Goal: Find specific page/section: Find specific page/section

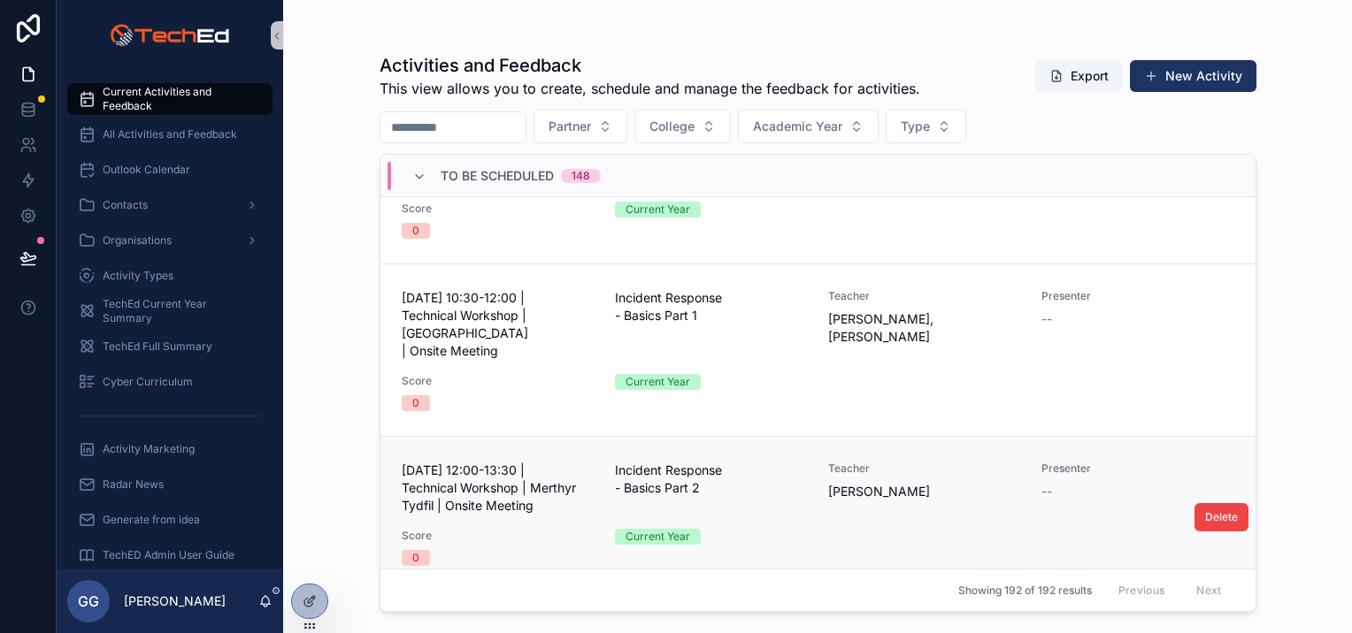
scroll to position [1238, 0]
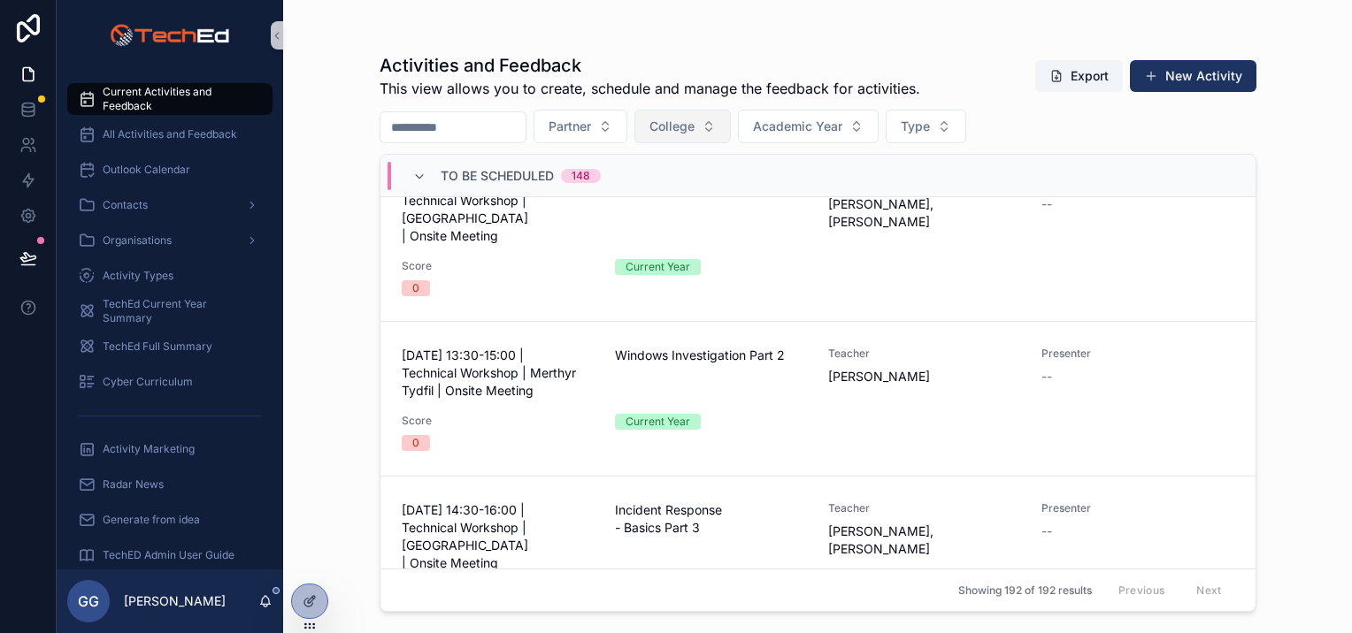
click at [731, 127] on button "College" at bounding box center [682, 127] width 96 height 34
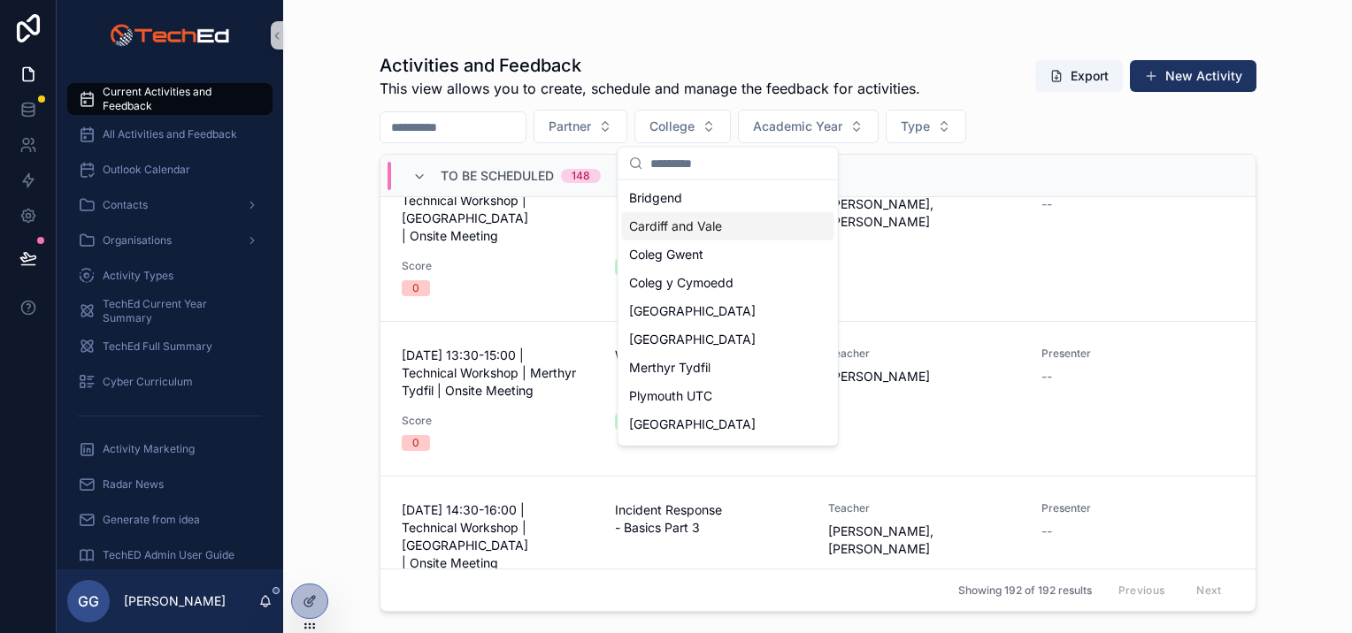
click at [701, 233] on span "Cardiff and Vale" at bounding box center [675, 227] width 93 height 18
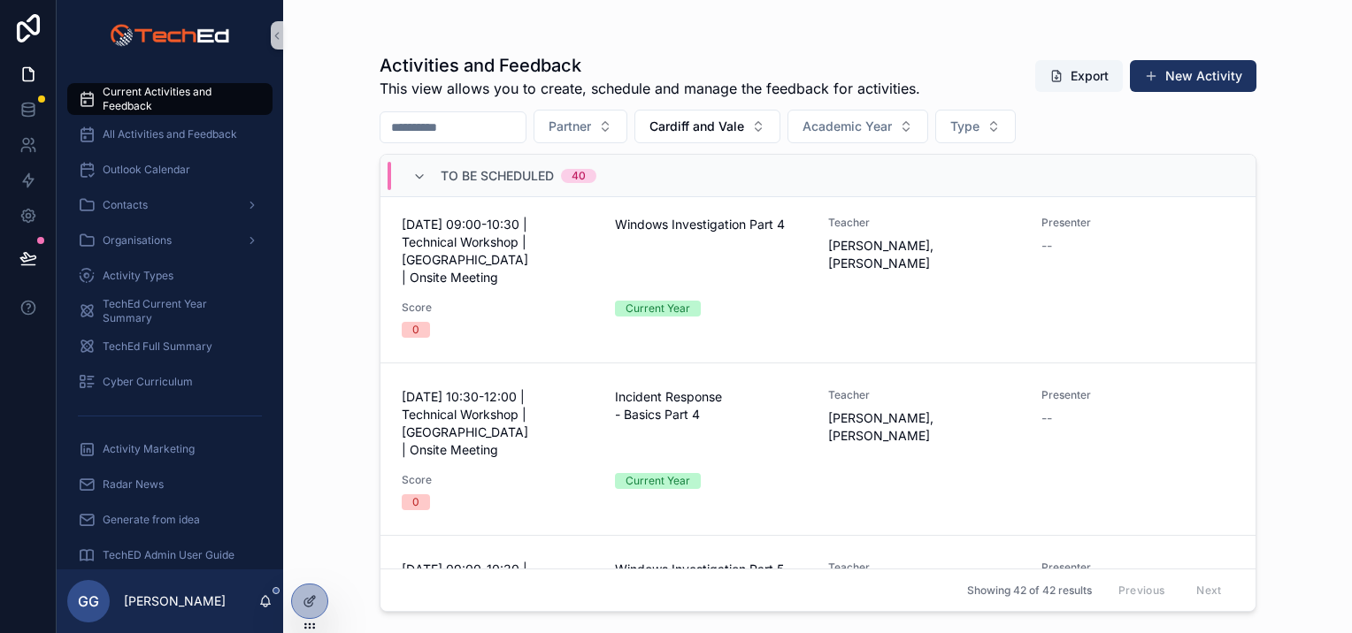
scroll to position [1238, 0]
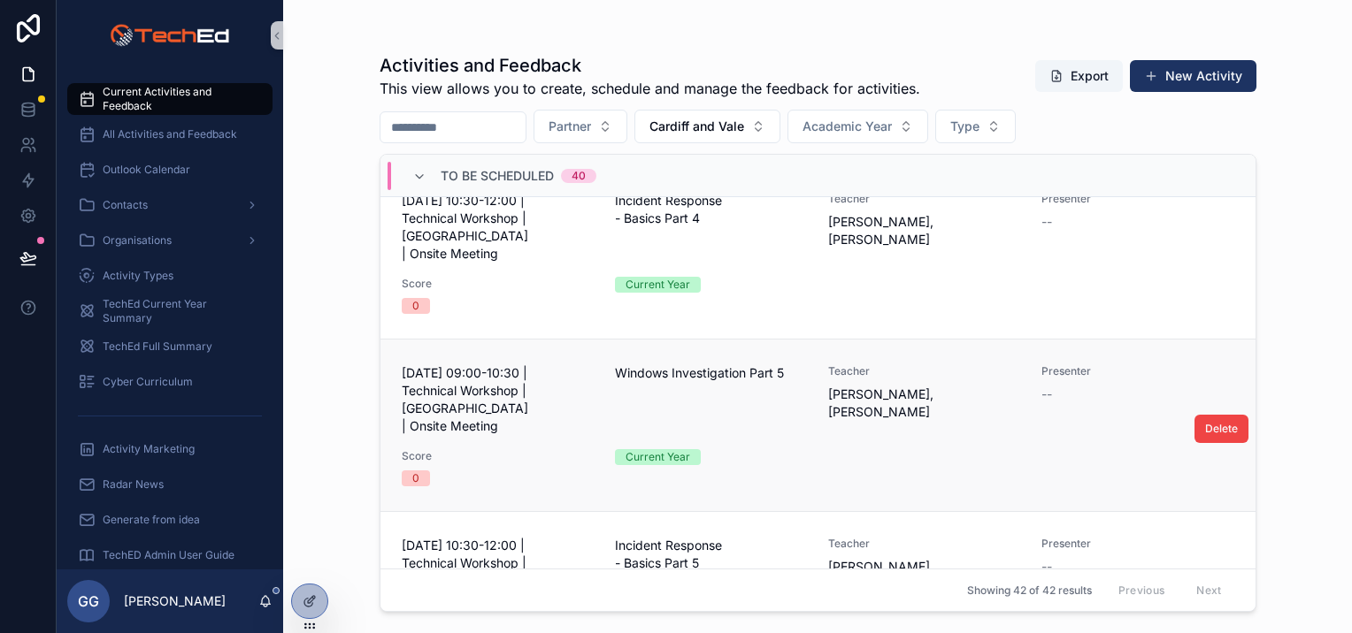
click at [853, 364] on div "[DATE] 09:00-10:30 | Technical Workshop | [GEOGRAPHIC_DATA] | Onsite Meeting Wi…" at bounding box center [818, 425] width 832 height 122
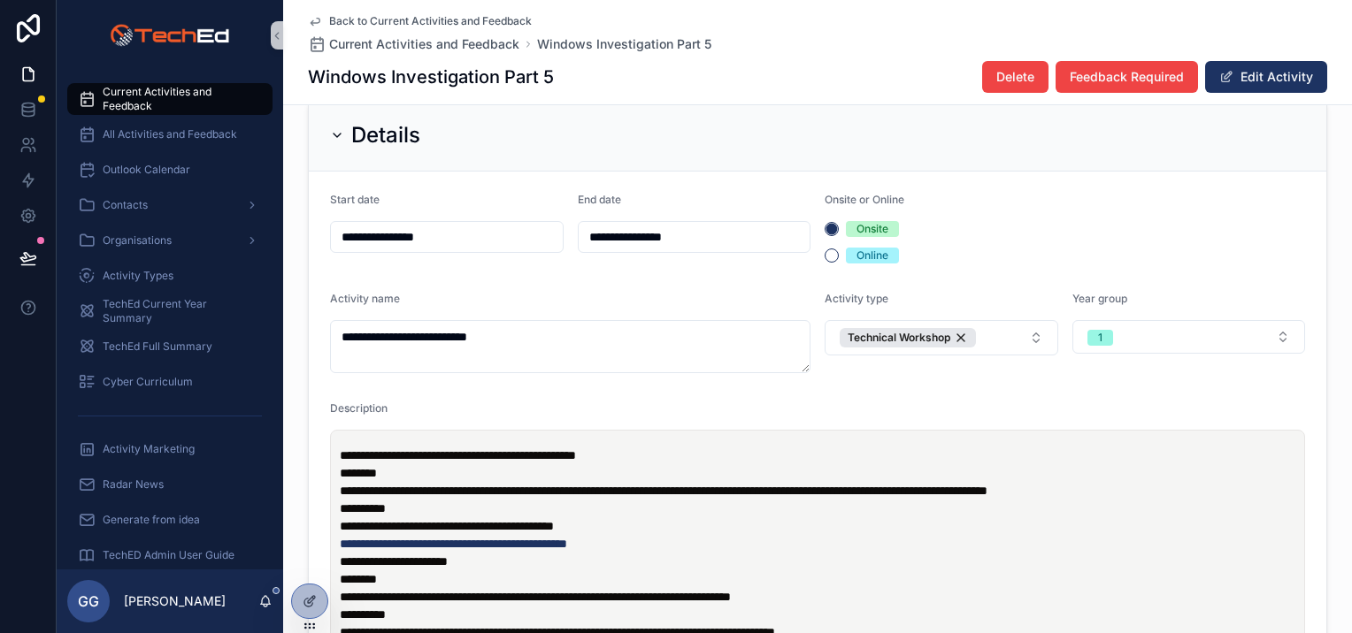
scroll to position [88, 0]
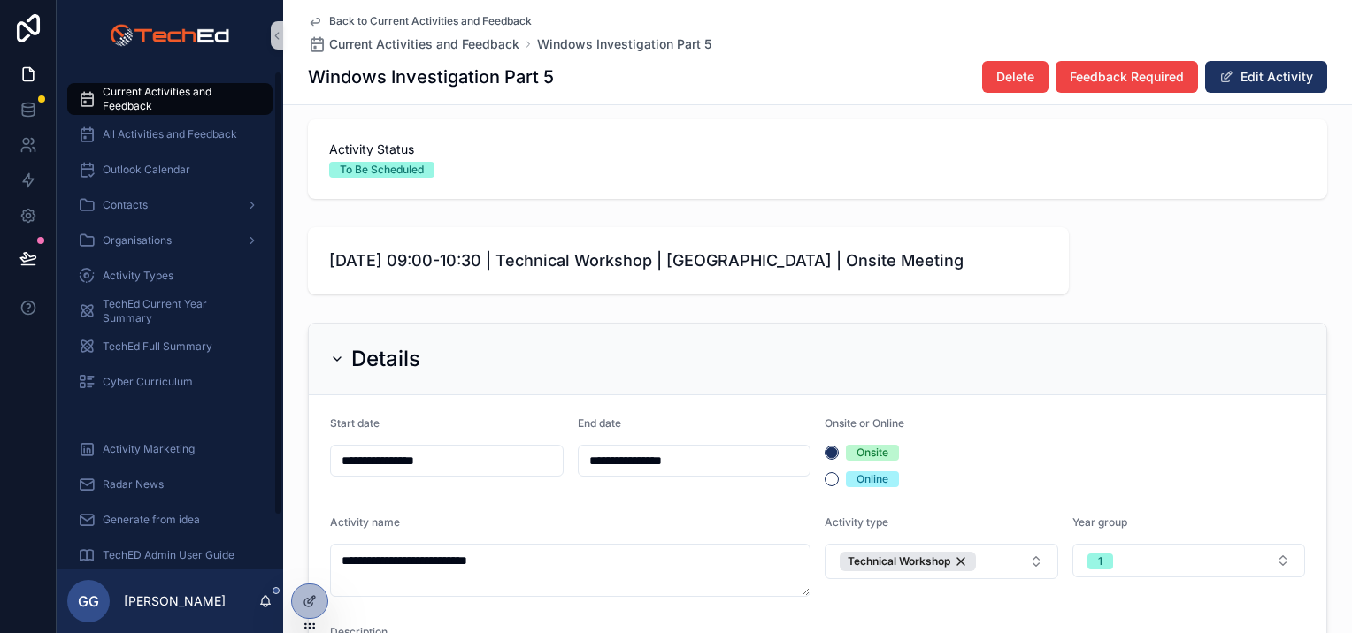
click at [159, 85] on span "Current Activities and Feedback" at bounding box center [179, 99] width 152 height 28
